Goal: Find specific page/section: Find specific page/section

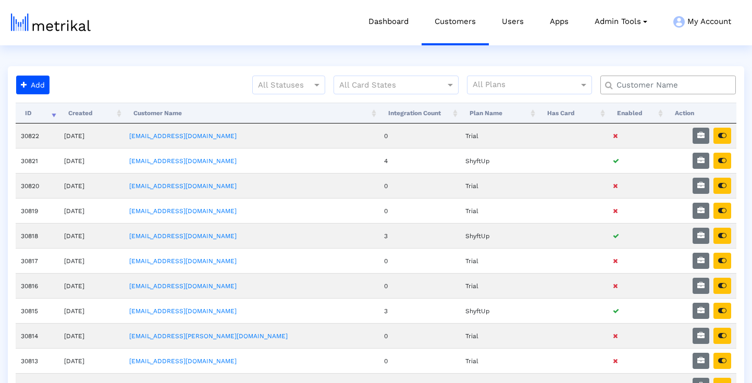
click at [650, 86] on input "text" at bounding box center [670, 85] width 122 height 11
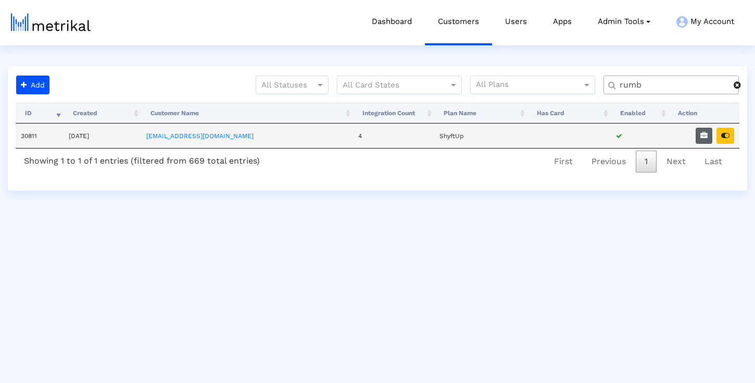
type input "rumb"
click at [705, 135] on icon "button" at bounding box center [704, 135] width 7 height 7
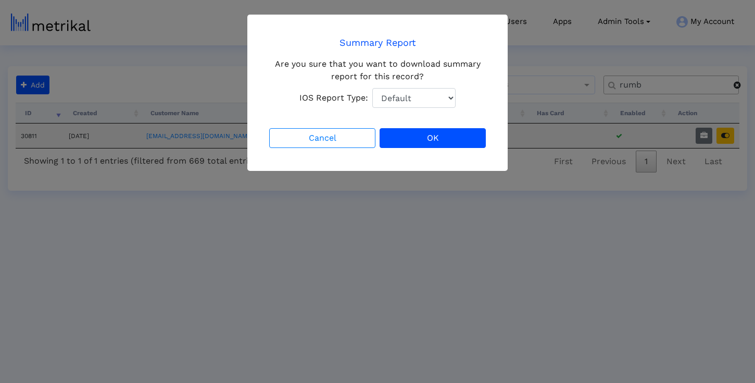
click at [417, 97] on select "Default Total Downloads New Downloads Redownloads" at bounding box center [413, 98] width 83 height 20
select select "1: 1"
click at [372, 88] on select "Default Total Downloads New Downloads Redownloads" at bounding box center [413, 98] width 83 height 20
click at [423, 134] on button "OK" at bounding box center [433, 138] width 106 height 20
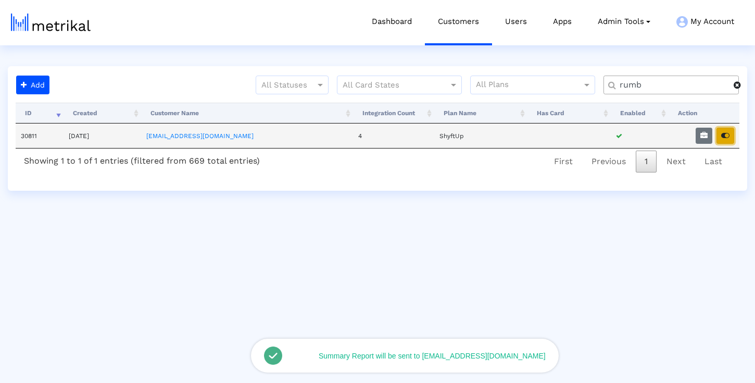
click at [720, 133] on button "button" at bounding box center [726, 136] width 18 height 16
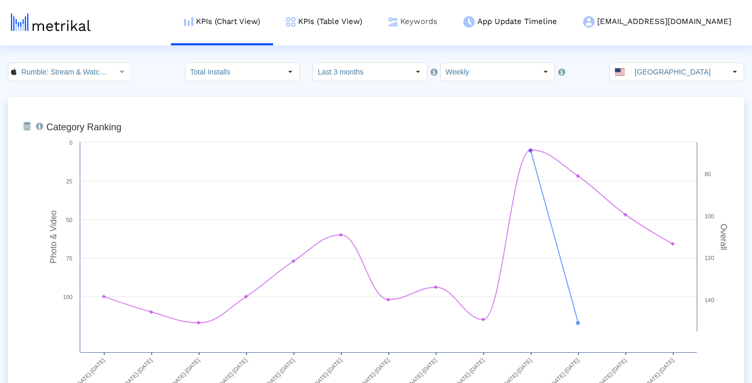
click at [450, 29] on link "Keywords" at bounding box center [412, 21] width 75 height 43
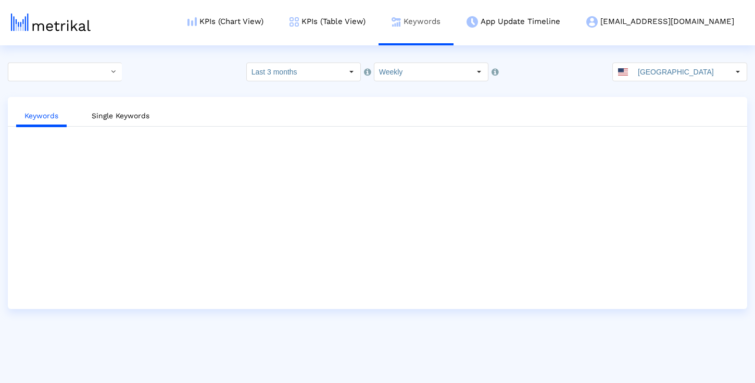
click at [454, 15] on link "Keywords" at bounding box center [416, 21] width 75 height 43
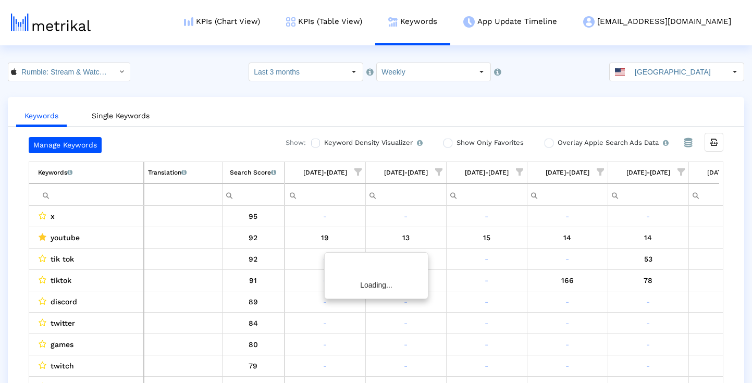
scroll to position [0, 615]
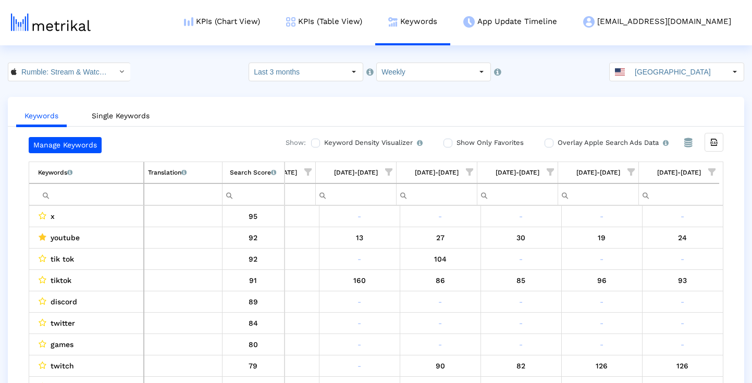
click at [628, 172] on span "Show filter options for column '09/21/25-09/27/25'" at bounding box center [630, 171] width 7 height 7
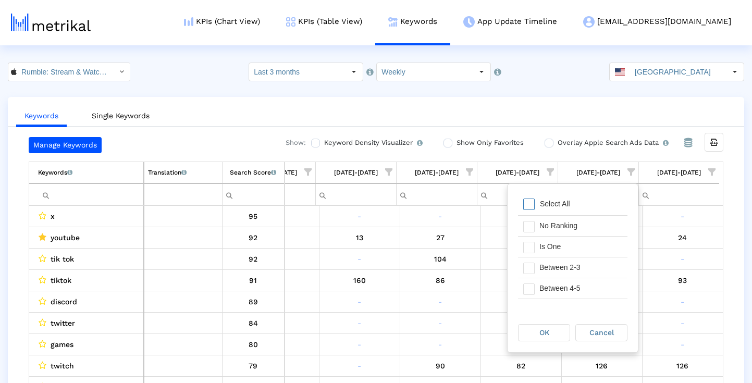
click at [527, 248] on span "Filter options" at bounding box center [528, 247] width 11 height 11
click at [529, 244] on span "Filter options" at bounding box center [528, 247] width 11 height 11
click at [529, 269] on span "Filter options" at bounding box center [528, 267] width 11 height 11
click at [529, 291] on span "Filter options" at bounding box center [528, 288] width 11 height 11
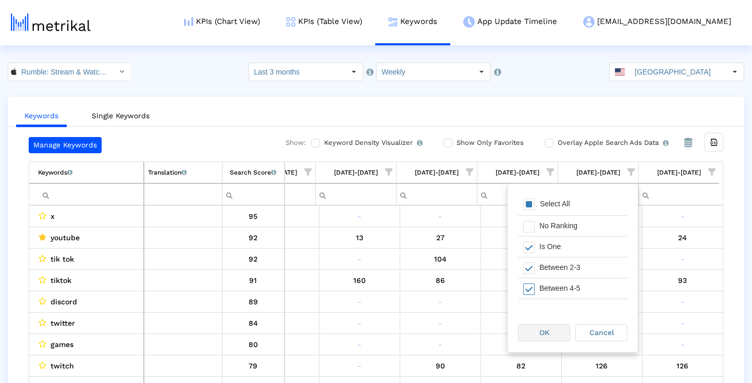
click at [533, 330] on div "OK" at bounding box center [543, 332] width 51 height 16
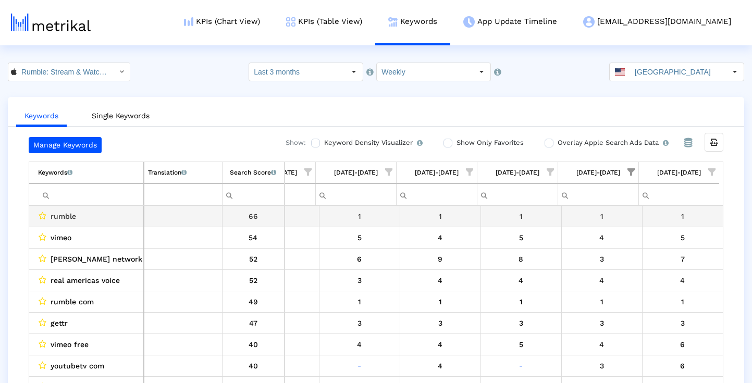
click at [703, 220] on div "1" at bounding box center [682, 216] width 73 height 14
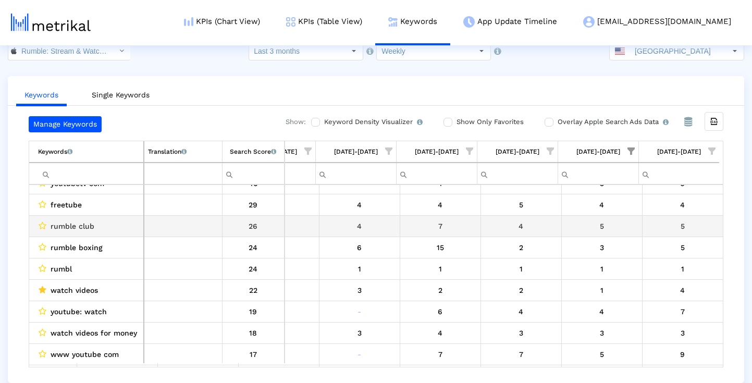
scroll to position [196, 615]
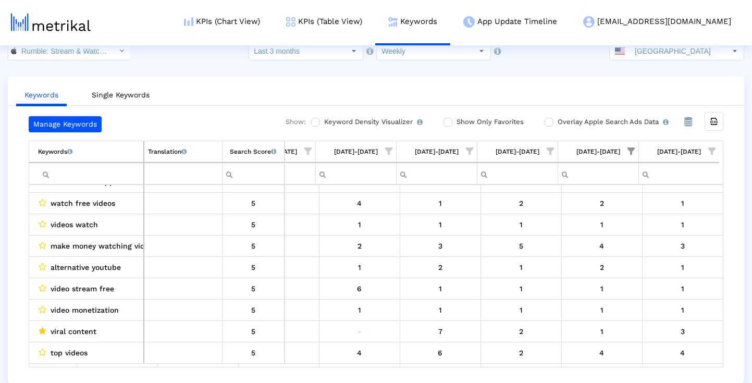
click at [715, 147] on span "Show filter options for column '09/28/25-10/04/25'" at bounding box center [711, 150] width 7 height 7
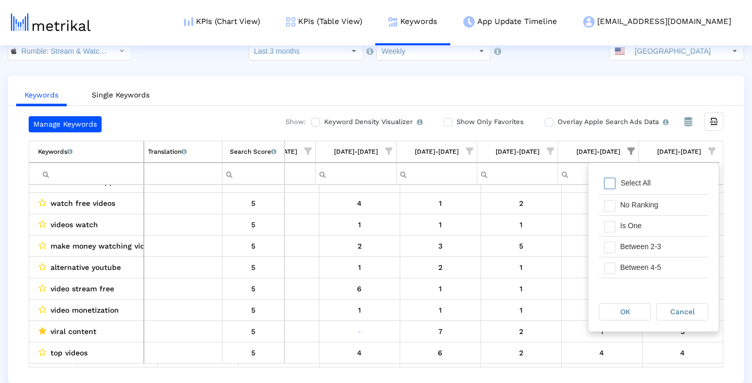
click at [656, 178] on div "Select All" at bounding box center [652, 183] width 109 height 21
click at [640, 226] on div "Is One" at bounding box center [661, 226] width 93 height 20
click at [639, 237] on div "Between 2-3" at bounding box center [661, 246] width 93 height 20
click at [636, 269] on div "Between 4-5" at bounding box center [661, 267] width 93 height 20
click at [626, 311] on span "OK" at bounding box center [625, 311] width 10 height 8
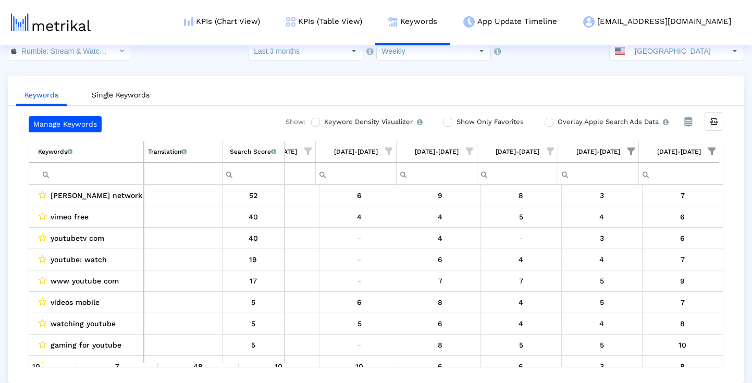
click at [110, 172] on input "Filter cell" at bounding box center [90, 173] width 105 height 17
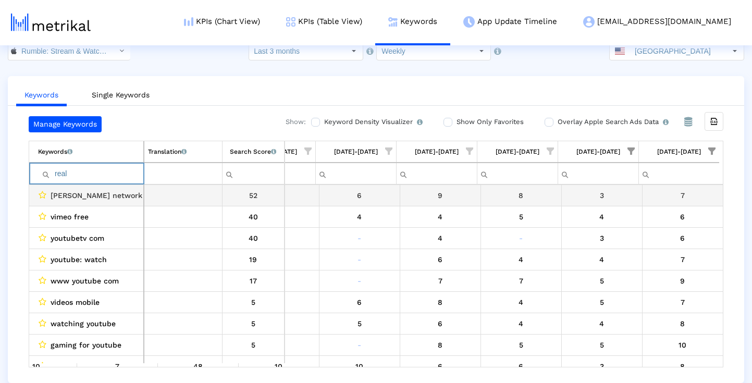
scroll to position [0, 611]
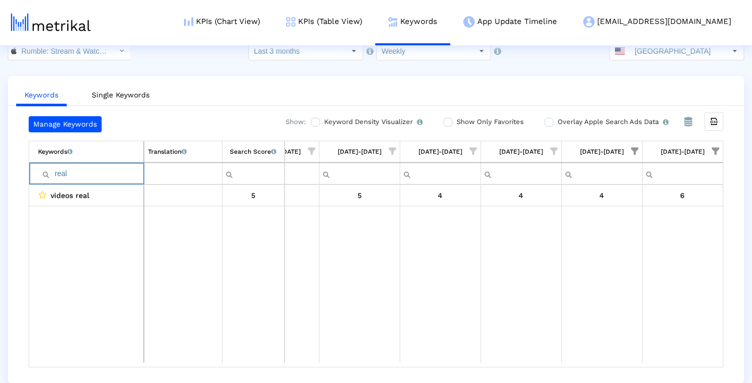
type input "real"
click at [631, 152] on span "Show filter options for column '09/21/25-09/27/25'" at bounding box center [634, 150] width 7 height 7
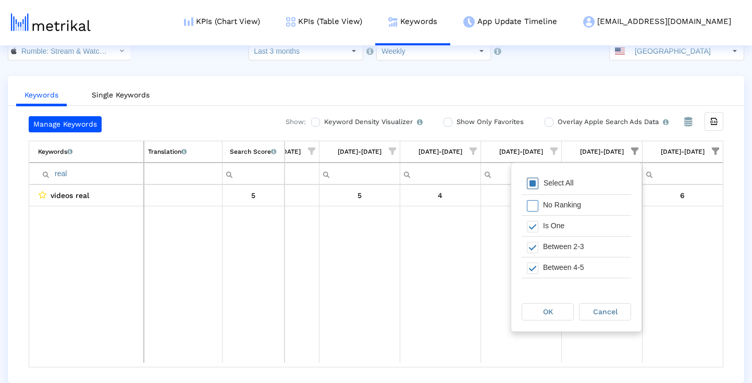
click at [554, 180] on div "Select All" at bounding box center [558, 183] width 41 height 9
click at [546, 307] on span "OK" at bounding box center [548, 311] width 10 height 8
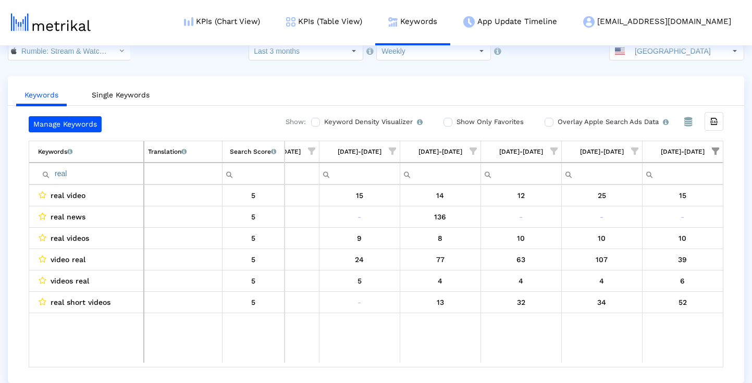
click at [715, 149] on span "Show filter options for column '09/28/25-10/04/25'" at bounding box center [714, 150] width 7 height 7
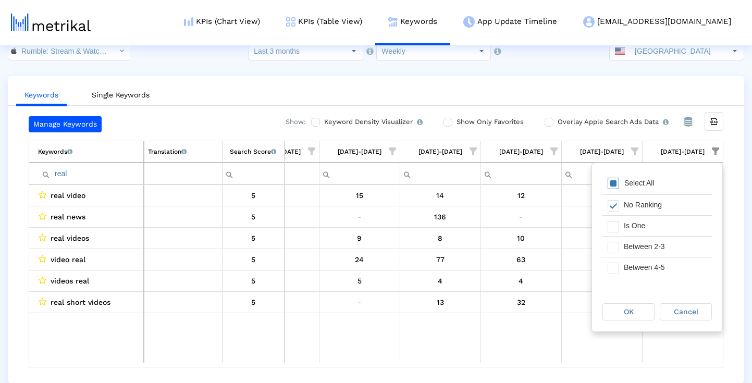
click at [616, 186] on span "Filter options" at bounding box center [612, 183] width 11 height 11
click at [618, 308] on div "OK" at bounding box center [628, 312] width 51 height 16
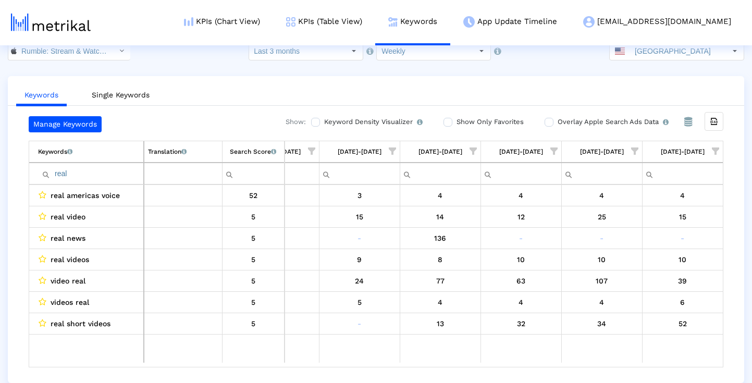
click at [115, 197] on span "real americas voice" at bounding box center [85, 196] width 69 height 14
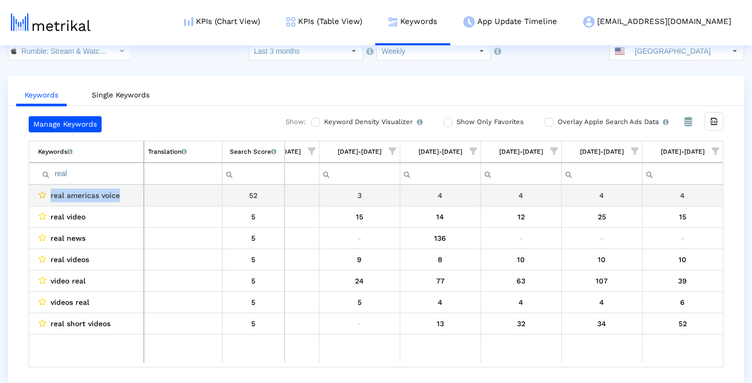
drag, startPoint x: 115, startPoint y: 197, endPoint x: 44, endPoint y: 197, distance: 71.4
click at [44, 197] on div "real americas voice" at bounding box center [89, 196] width 102 height 14
